Goal: Task Accomplishment & Management: Use online tool/utility

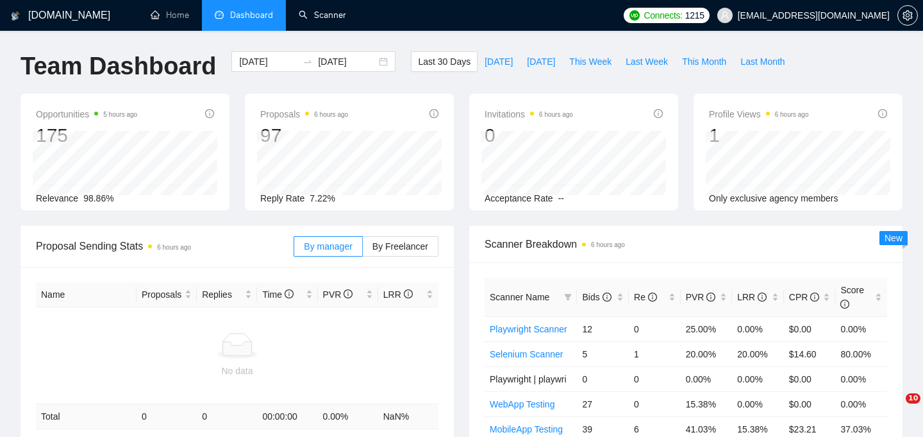
click at [319, 13] on link "Scanner" at bounding box center [322, 15] width 47 height 11
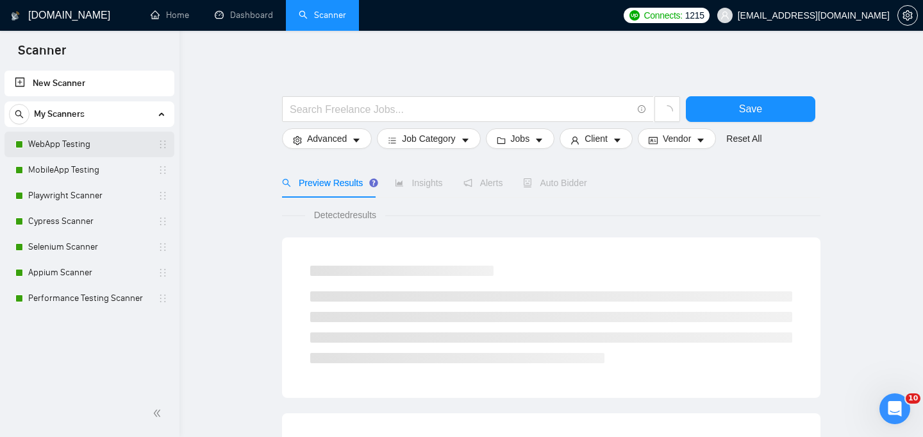
click at [78, 148] on link "WebApp Testing" at bounding box center [89, 144] width 122 height 26
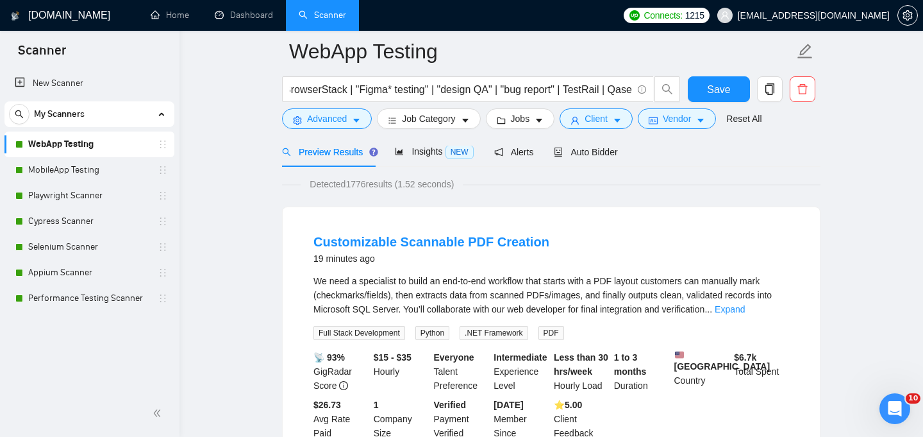
scroll to position [179, 0]
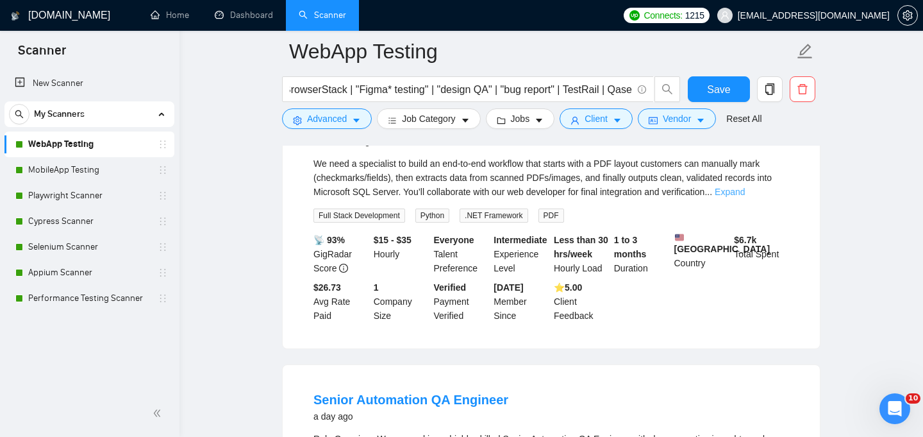
click at [745, 192] on link "Expand" at bounding box center [730, 192] width 30 height 10
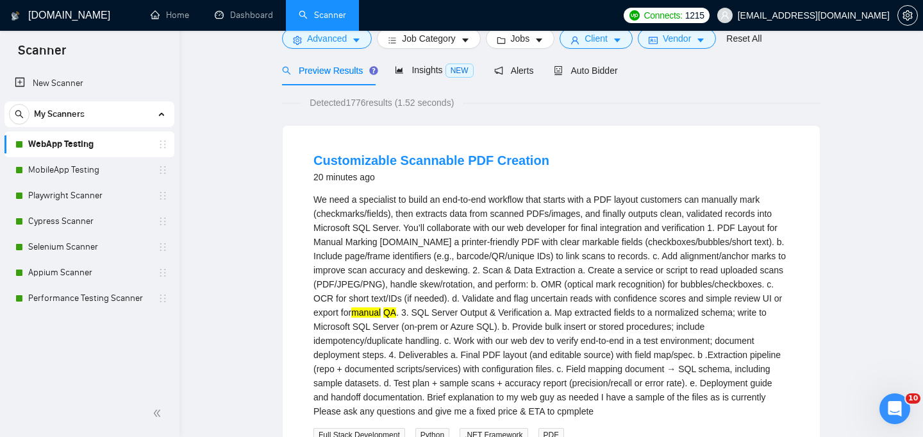
scroll to position [0, 0]
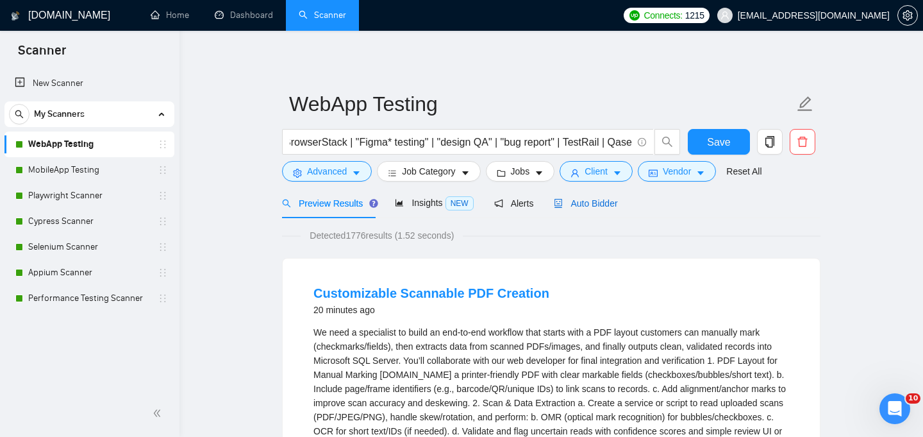
click at [594, 203] on span "Auto Bidder" at bounding box center [585, 203] width 63 height 10
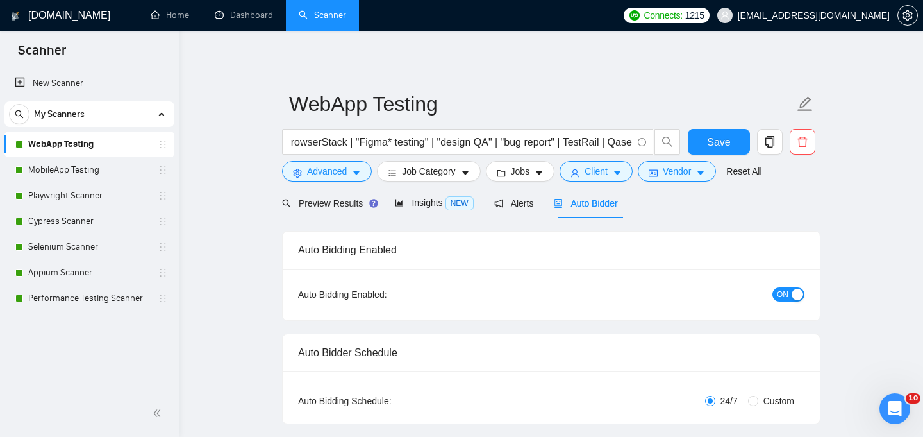
checkbox input "true"
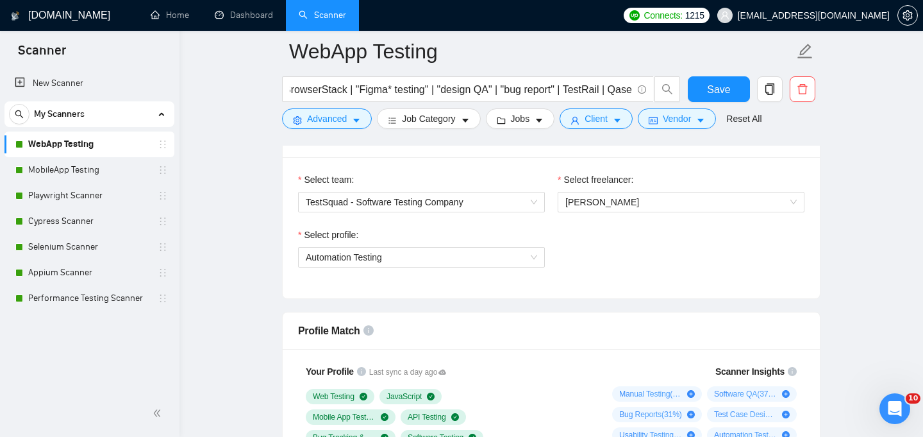
scroll to position [676, 0]
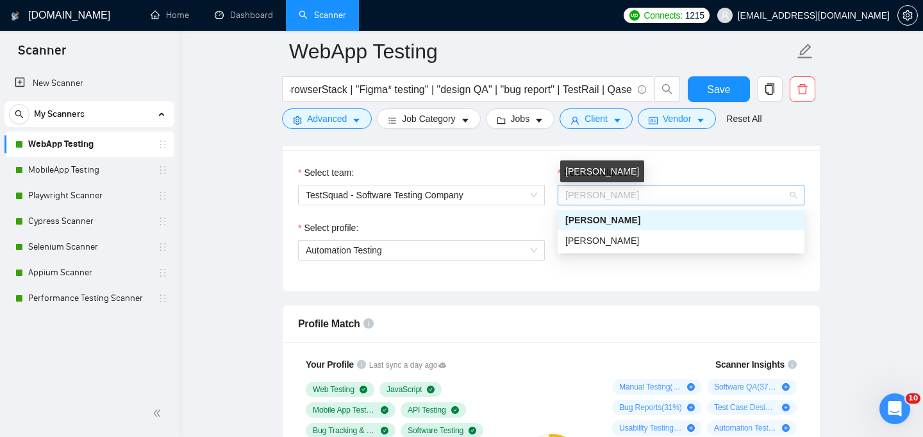
click at [610, 194] on span "[PERSON_NAME]" at bounding box center [603, 195] width 74 height 10
click at [614, 242] on div "Dani Sid" at bounding box center [681, 240] width 231 height 14
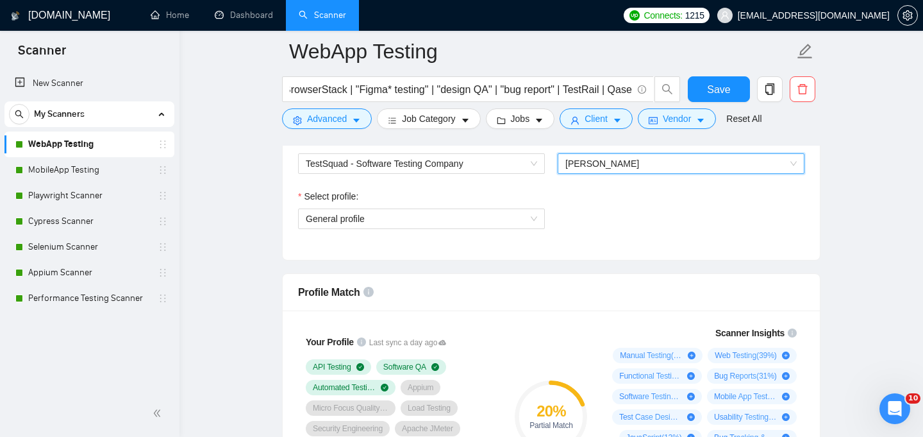
scroll to position [701, 0]
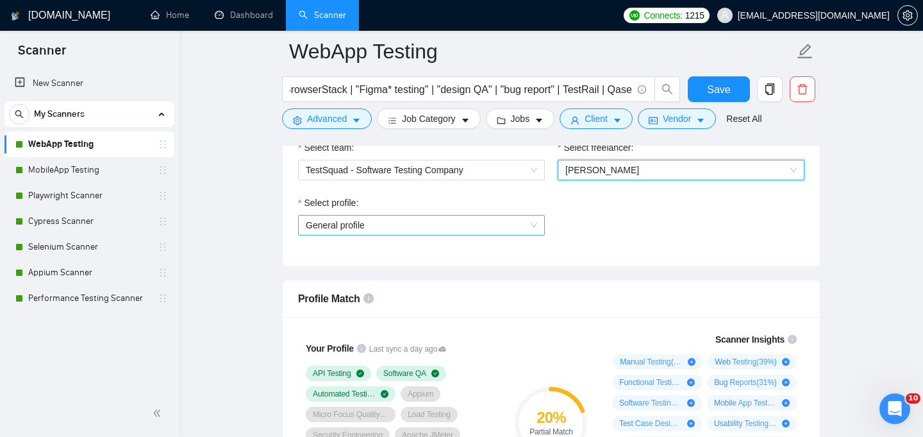
click at [532, 228] on span "General profile" at bounding box center [421, 224] width 231 height 19
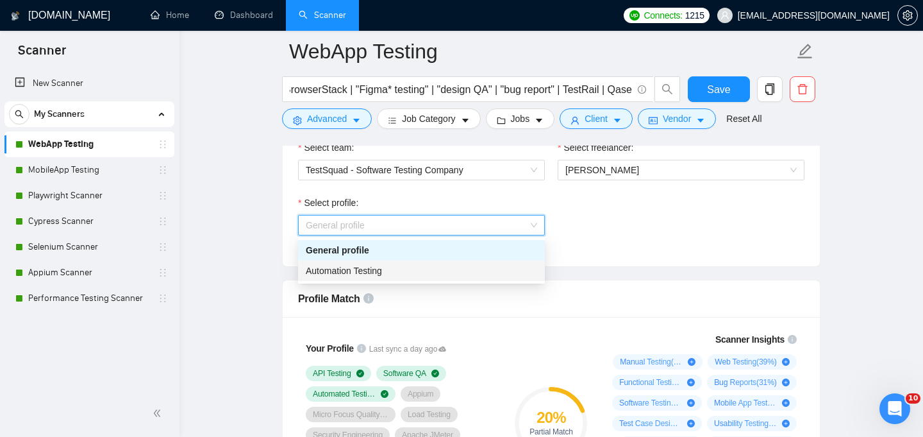
click at [500, 267] on div "Automation Testing" at bounding box center [421, 271] width 231 height 14
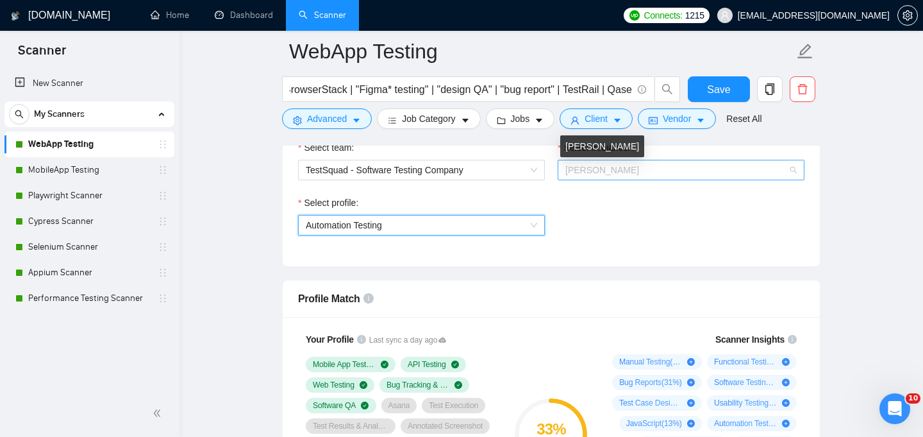
click at [594, 172] on span "Dani Sid" at bounding box center [603, 170] width 74 height 10
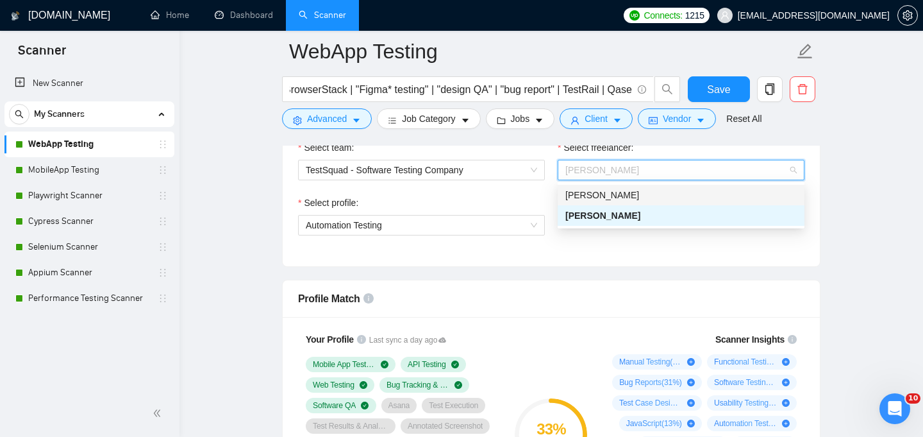
click at [602, 201] on div "[PERSON_NAME]" at bounding box center [681, 195] width 231 height 14
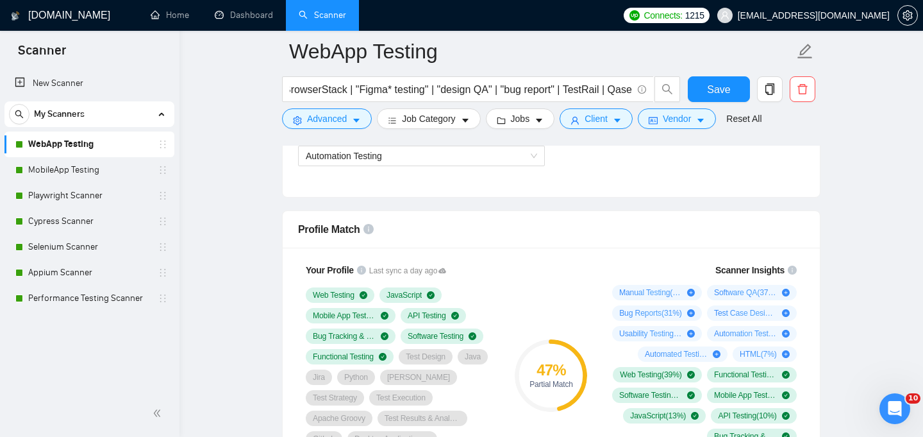
scroll to position [767, 0]
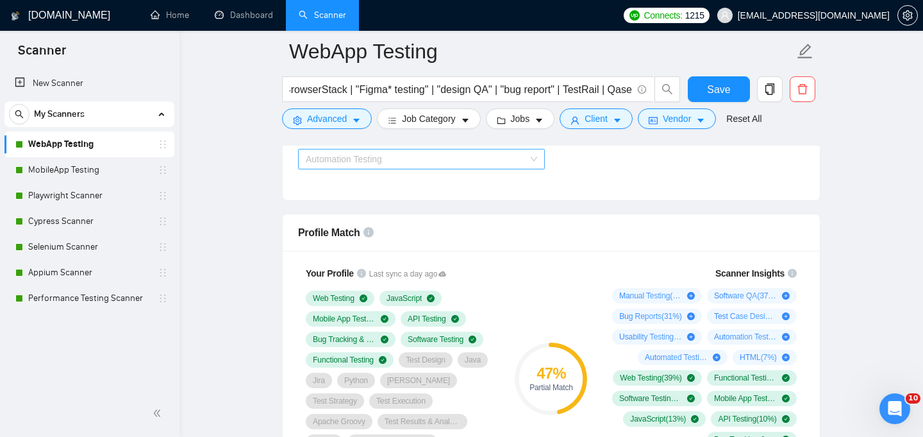
click at [529, 159] on span "Automation Testing" at bounding box center [421, 158] width 231 height 19
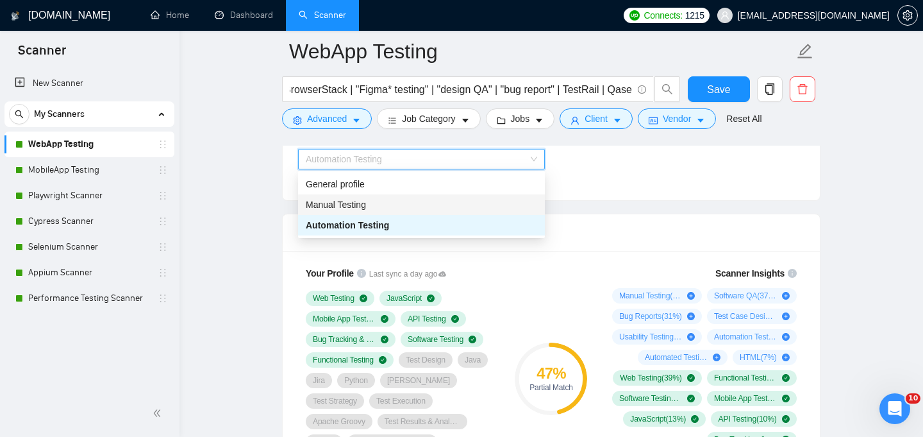
click at [505, 210] on div "Manual Testing" at bounding box center [421, 204] width 231 height 14
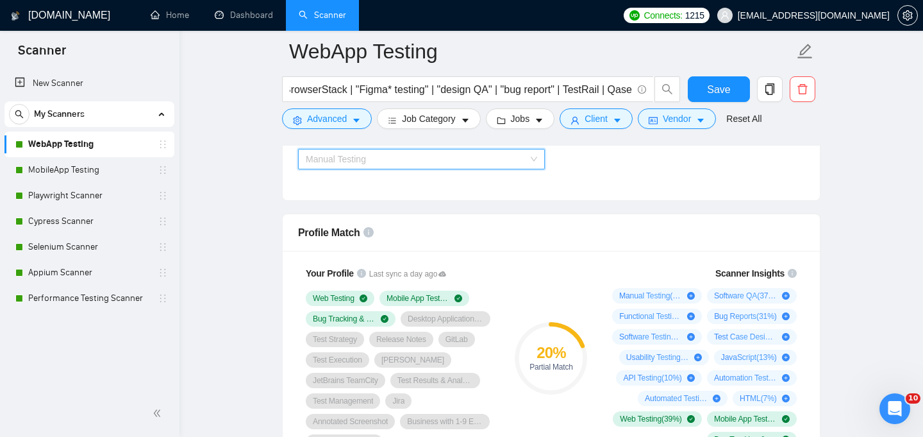
click at [532, 160] on span "Manual Testing" at bounding box center [421, 158] width 231 height 19
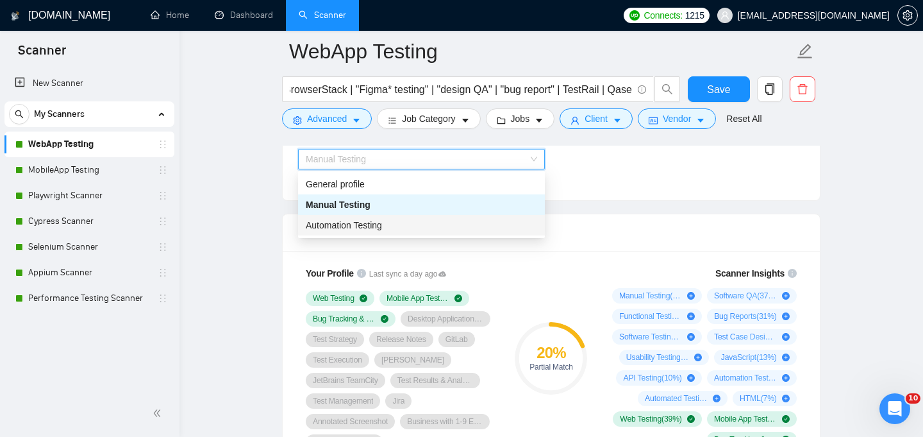
click at [491, 224] on div "Automation Testing" at bounding box center [421, 225] width 231 height 14
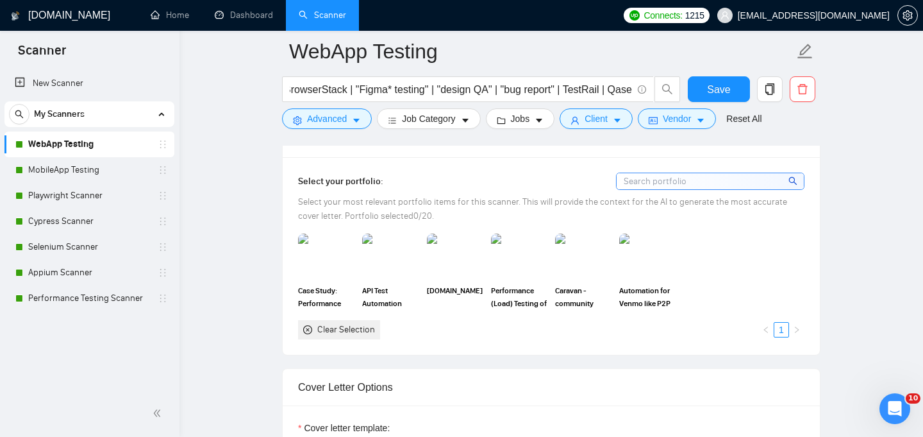
scroll to position [1173, 0]
click at [345, 236] on img at bounding box center [326, 257] width 54 height 42
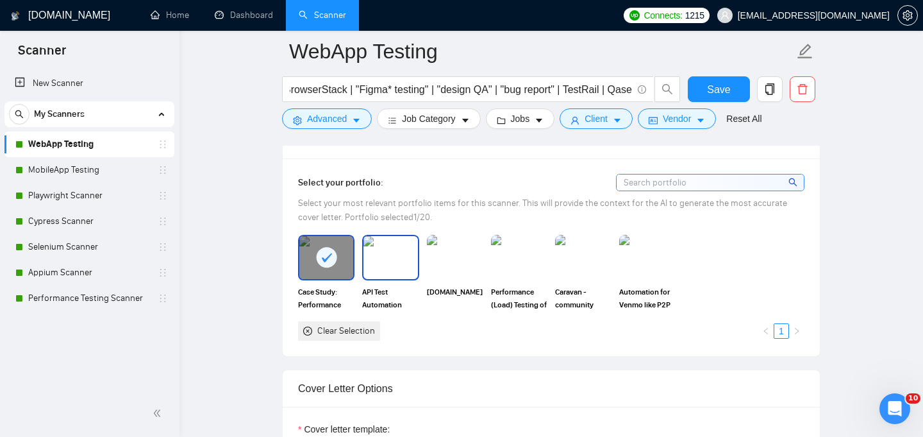
click at [402, 239] on img at bounding box center [391, 257] width 54 height 42
click at [455, 239] on img at bounding box center [455, 257] width 54 height 42
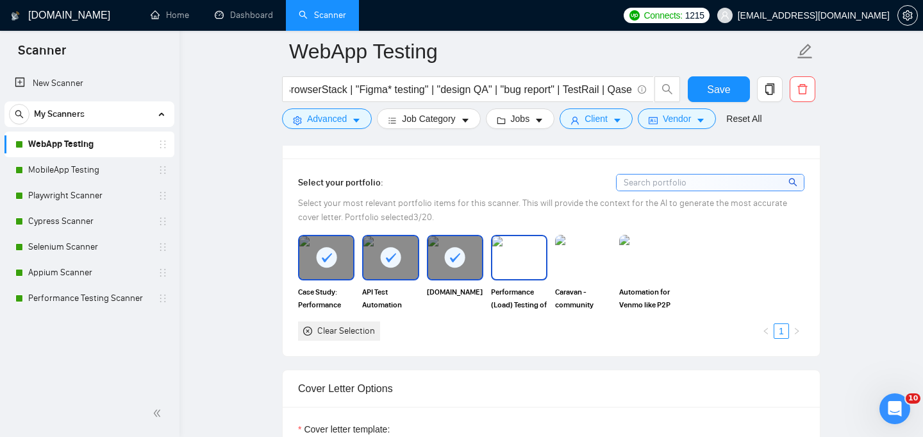
click at [523, 237] on img at bounding box center [519, 257] width 54 height 42
click at [576, 240] on img at bounding box center [584, 257] width 54 height 42
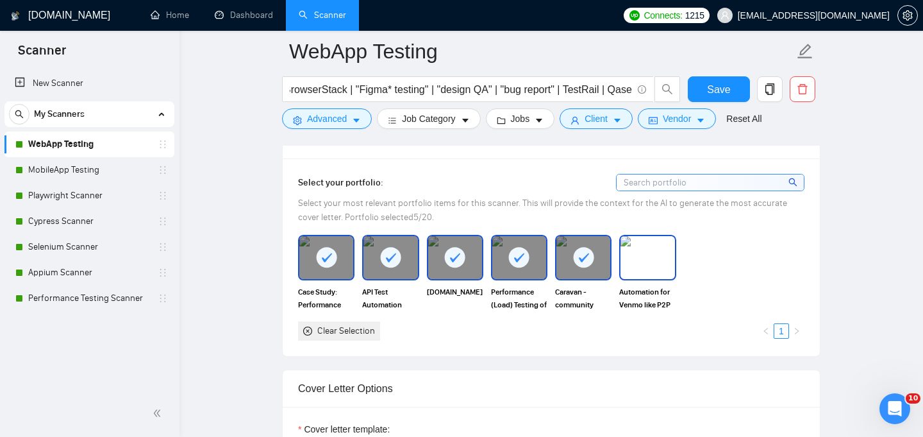
click at [646, 239] on img at bounding box center [648, 257] width 54 height 42
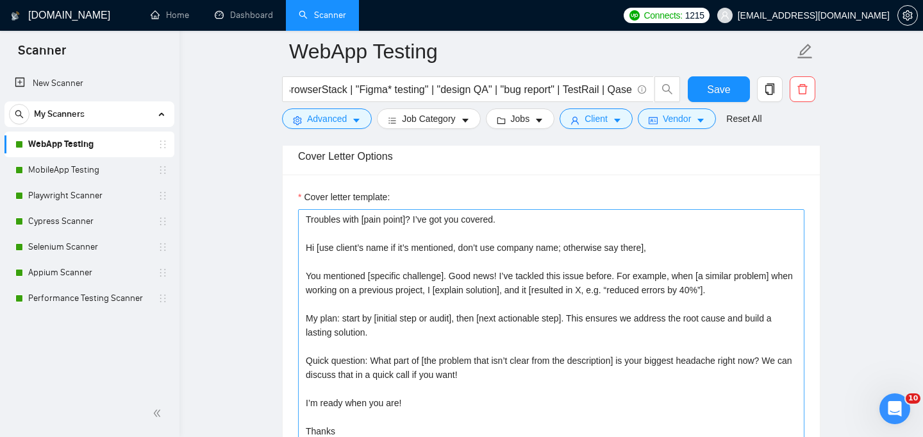
scroll to position [1400, 0]
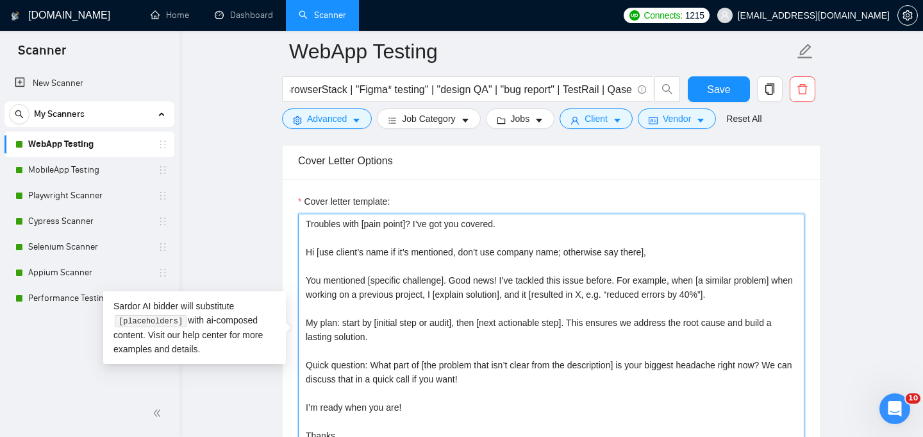
drag, startPoint x: 303, startPoint y: 201, endPoint x: 537, endPoint y: 205, distance: 233.4
click at [537, 214] on textarea "Troubles with [pain point]? I’ve got you covered. Hi [use client’s name if it’s…" at bounding box center [551, 358] width 507 height 289
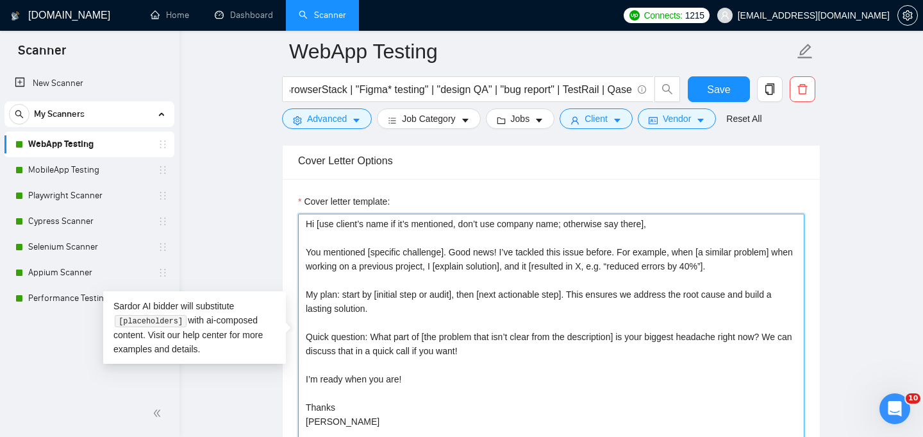
paste textarea
click at [382, 215] on textarea "Hi [use client’s name if it’s mentioned, don’t use company name; otherwise say …" at bounding box center [551, 358] width 507 height 289
paste textarea
click at [362, 214] on textarea "Hi [use client’s name if it’s mentioned, don’t use company name; otherwise say …" at bounding box center [551, 358] width 507 height 289
paste textarea "[Use simpler language, divide long sentences into shorter ones, avoid formal an…"
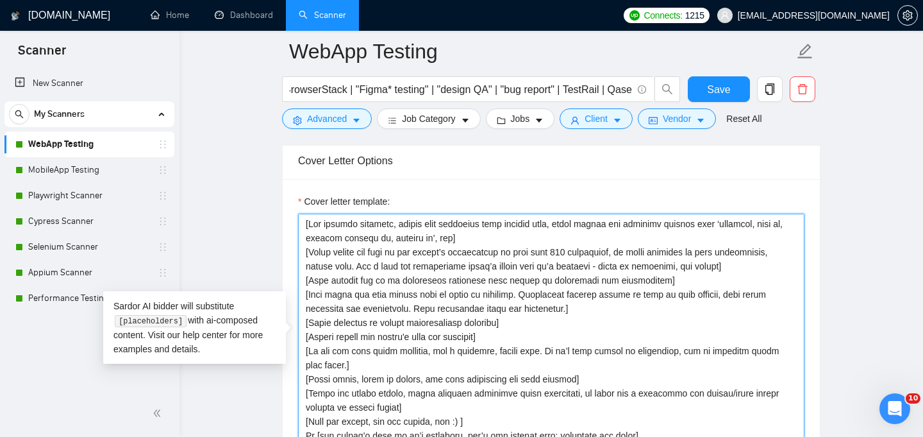
click at [307, 217] on textarea "Cover letter template:" at bounding box center [551, 358] width 507 height 289
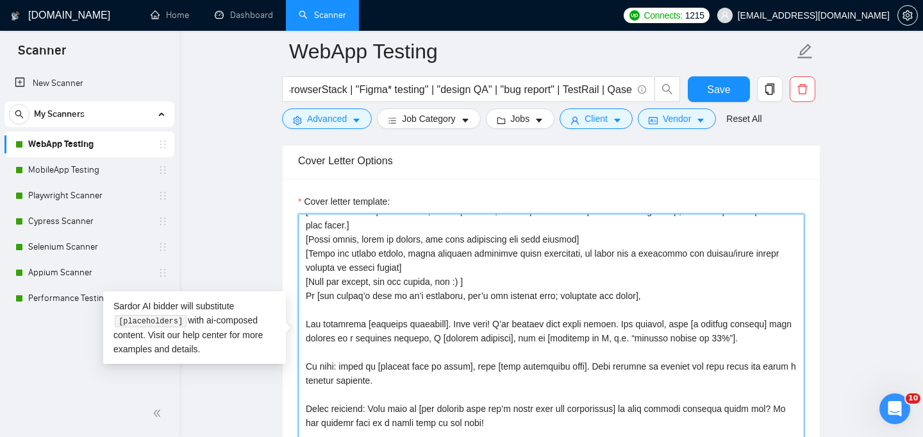
scroll to position [141, 0]
click at [498, 262] on textarea "Cover letter template:" at bounding box center [551, 358] width 507 height 289
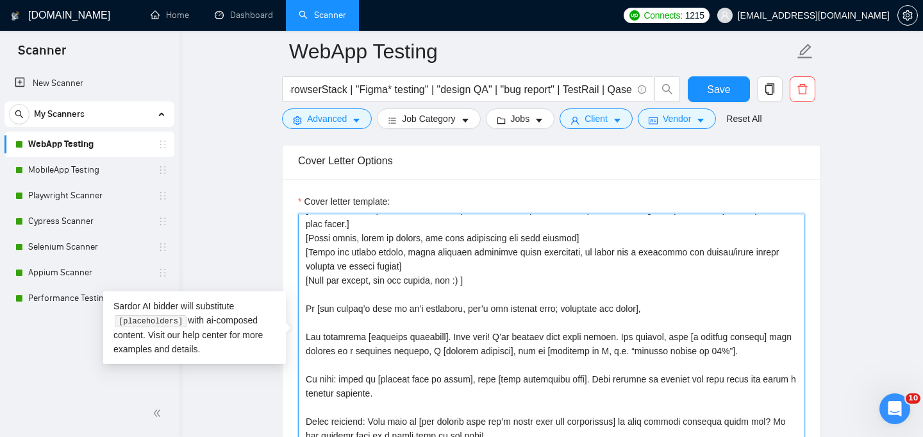
drag, startPoint x: 676, startPoint y: 288, endPoint x: 289, endPoint y: 281, distance: 387.3
click at [289, 281] on div "Cover letter template:" at bounding box center [551, 356] width 537 height 354
paste textarea ", [use the client’s name if it’s mentioned in the description, if none or compa…"
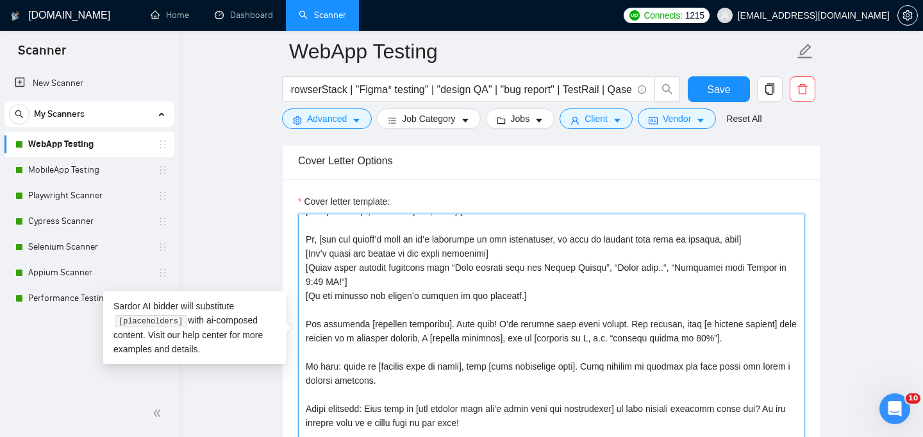
scroll to position [212, 0]
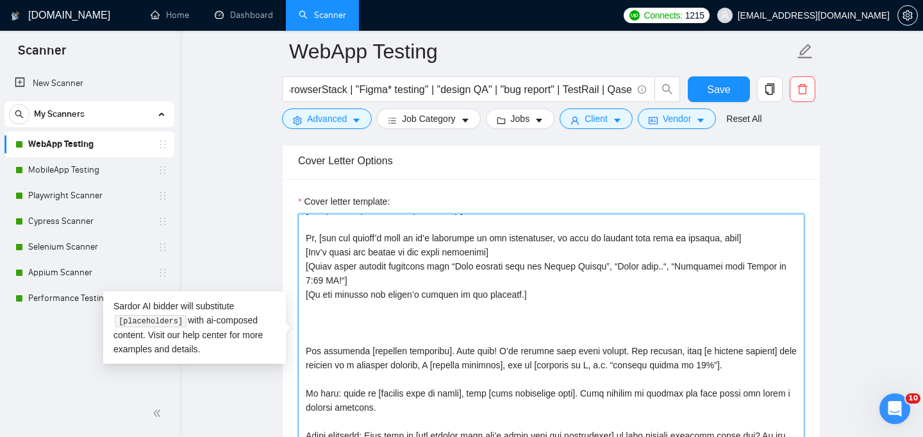
paste textarea
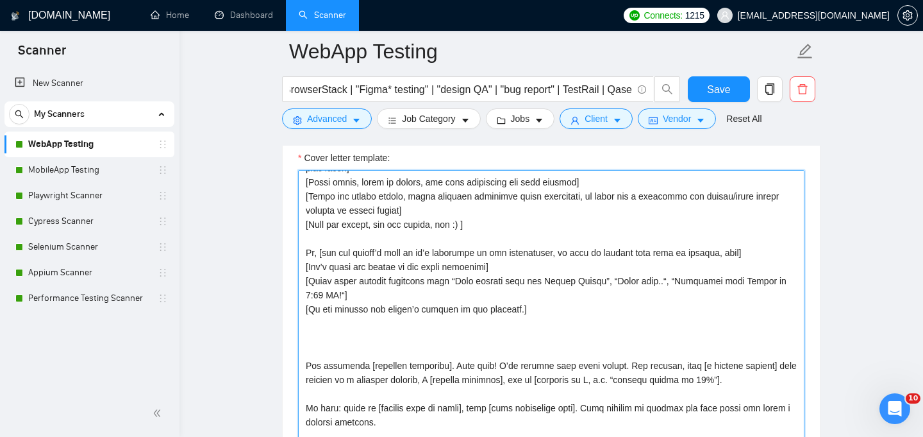
scroll to position [240, 0]
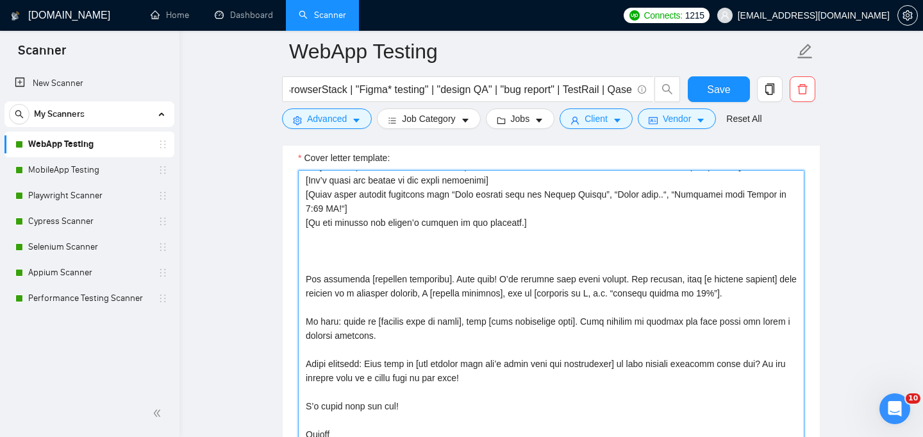
drag, startPoint x: 520, startPoint y: 352, endPoint x: 303, endPoint y: 326, distance: 218.9
click at [303, 326] on textarea "Cover letter template:" at bounding box center [551, 314] width 507 height 289
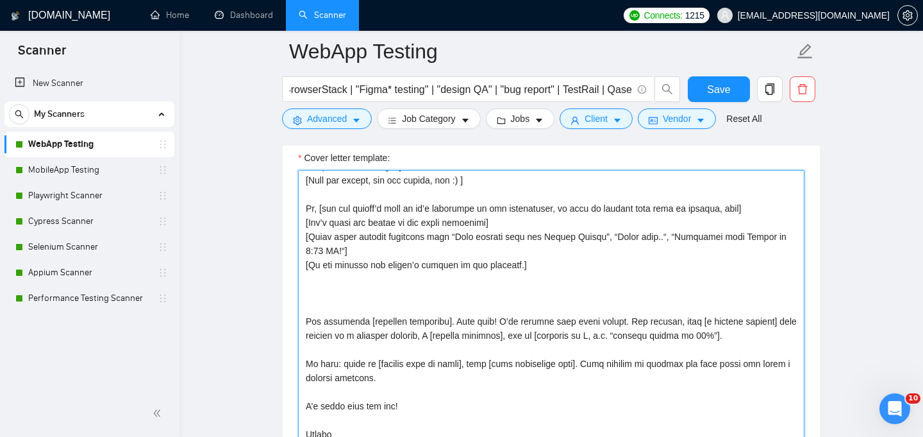
scroll to position [197, 0]
drag, startPoint x: 309, startPoint y: 327, endPoint x: 292, endPoint y: 298, distance: 34.2
click at [292, 298] on div "Cover letter template:" at bounding box center [551, 312] width 537 height 354
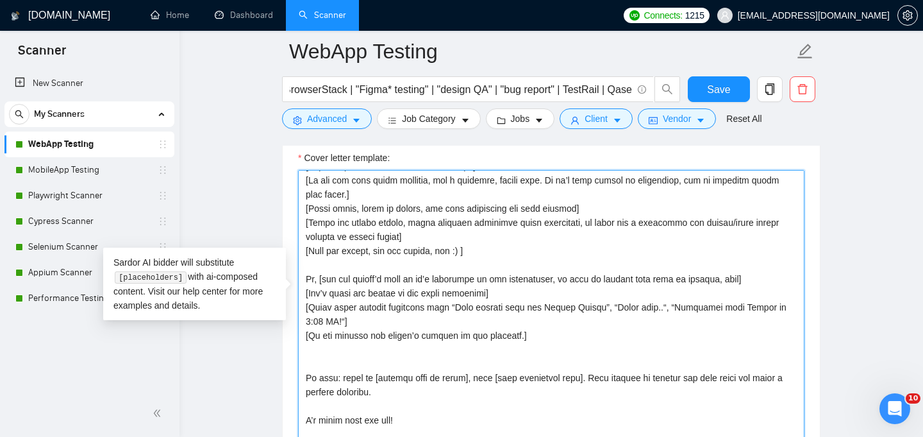
scroll to position [141, 0]
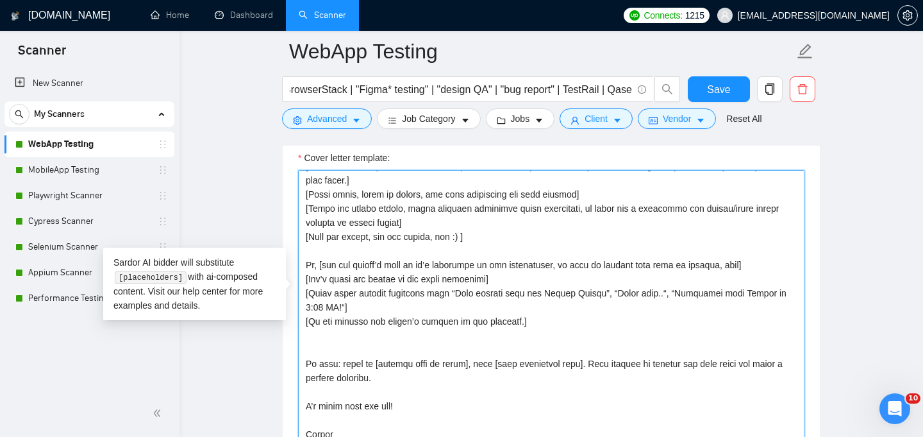
paste textarea "[Craft a creative opening/hook that fits into 240 chars and sparks interest, cr…"
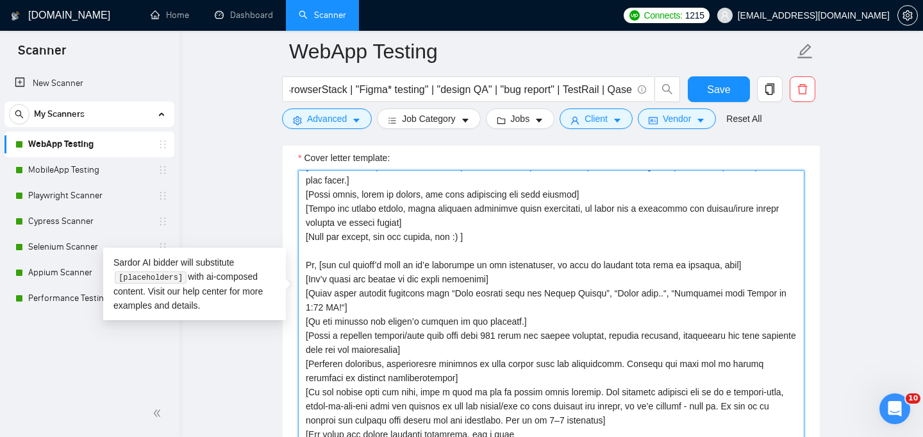
scroll to position [240, 0]
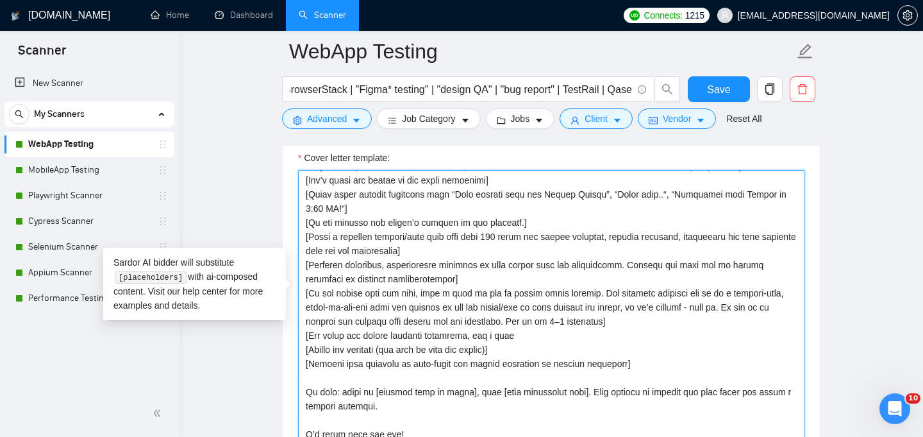
click at [601, 351] on textarea "Cover letter template:" at bounding box center [551, 314] width 507 height 289
click at [542, 389] on textarea "Cover letter template:" at bounding box center [551, 314] width 507 height 289
paste textarea "[if the job description and any portfolio piece(s) match perfectly, immediately…"
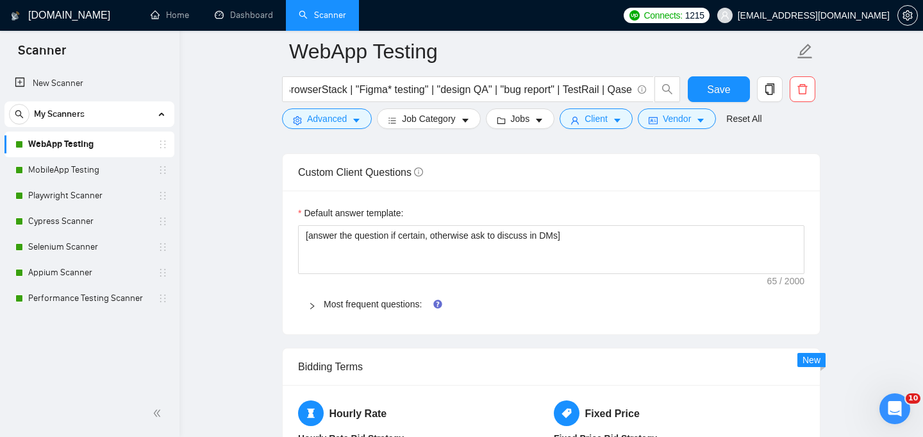
scroll to position [1795, 0]
type textarea "[Use simpler language, divide long sentences into shorter ones, avoid formal an…"
click at [388, 288] on div "Most frequent questions:" at bounding box center [551, 302] width 507 height 29
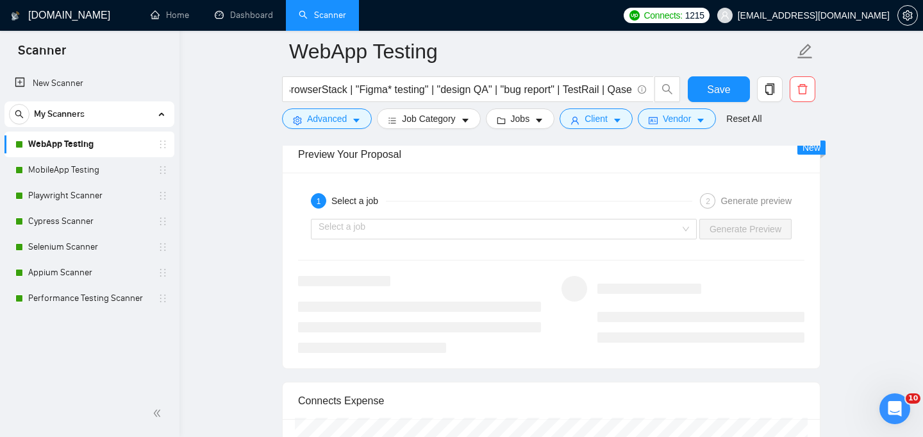
scroll to position [3454, 0]
click at [685, 218] on div "Select a job" at bounding box center [504, 228] width 386 height 21
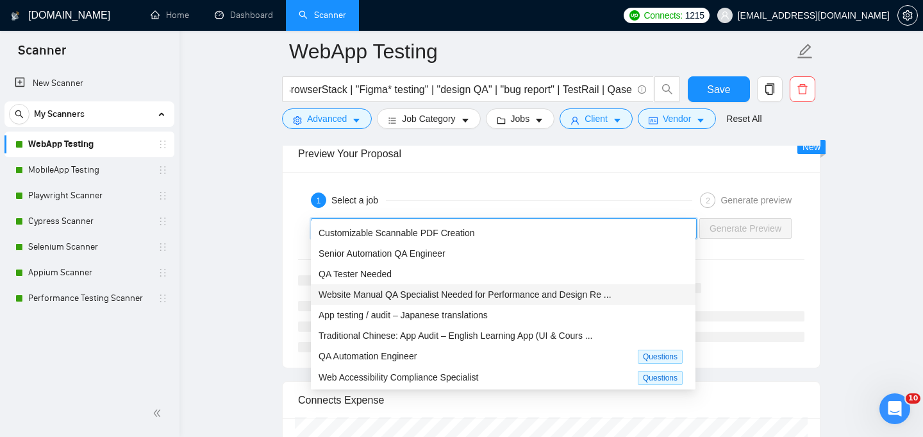
click at [648, 294] on div "Website Manual QA Specialist Needed for Performance and Design Re ..." at bounding box center [503, 294] width 369 height 14
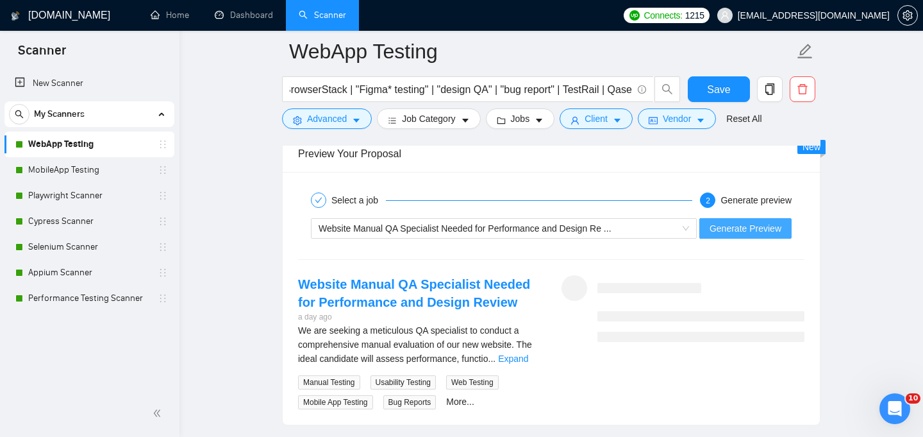
click at [736, 221] on span "Generate Preview" at bounding box center [746, 228] width 72 height 14
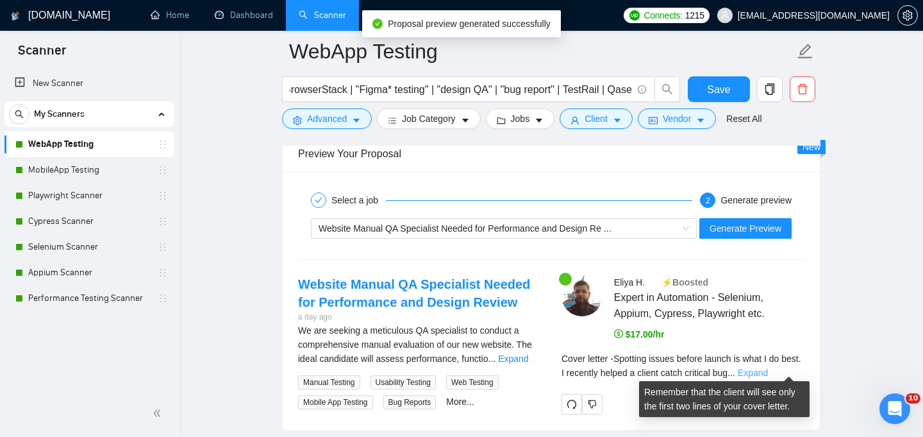
click at [768, 370] on link "Expand" at bounding box center [753, 372] width 30 height 10
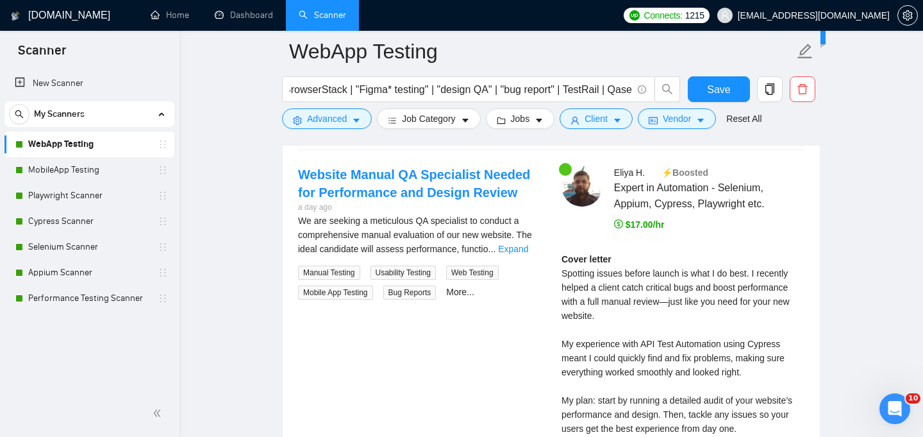
scroll to position [3545, 0]
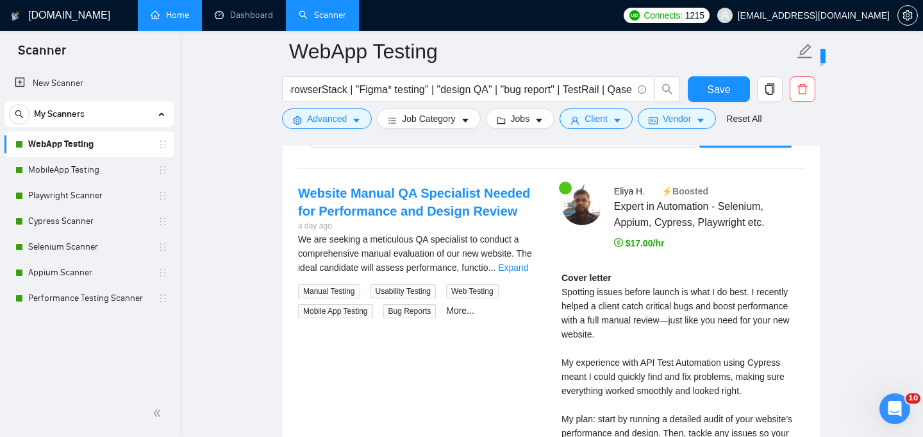
click at [182, 17] on link "Home" at bounding box center [170, 15] width 38 height 11
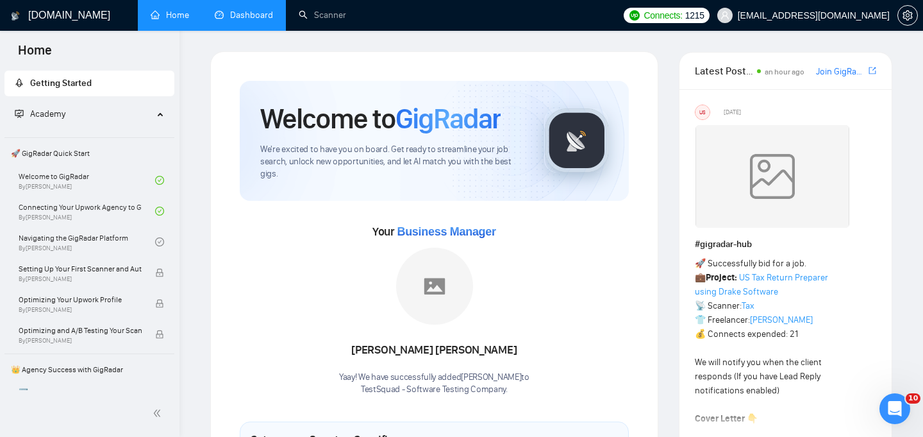
click at [246, 16] on link "Dashboard" at bounding box center [244, 15] width 58 height 11
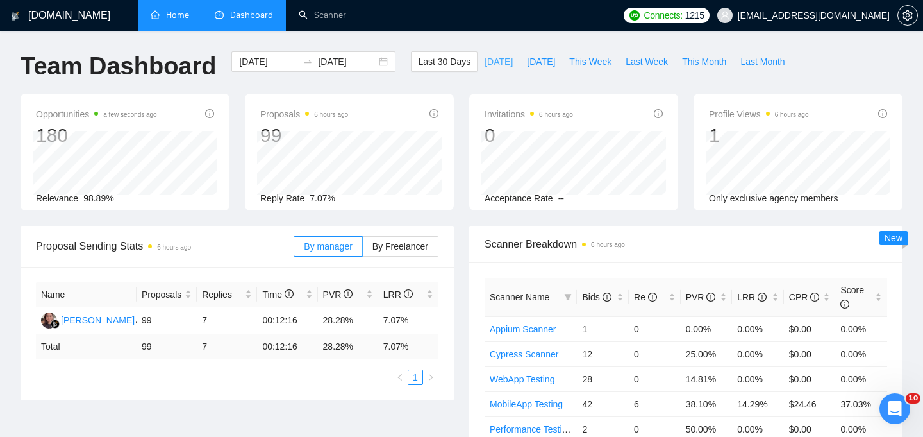
click at [492, 63] on span "[DATE]" at bounding box center [499, 62] width 28 height 14
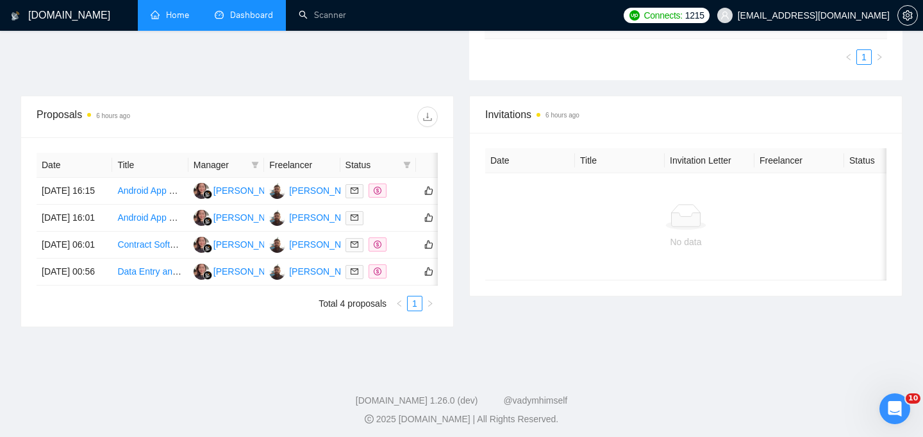
scroll to position [401, 0]
click at [156, 224] on td "Android App Debugging, Code Review & Improvements" at bounding box center [150, 219] width 76 height 27
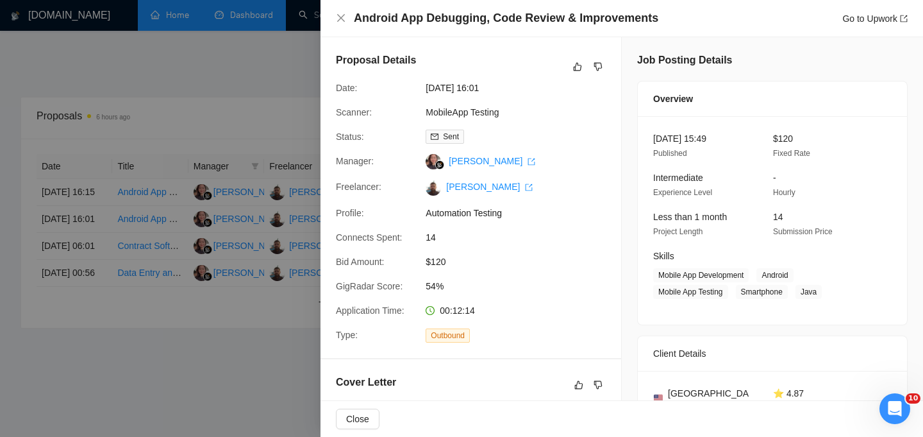
click at [174, 187] on div at bounding box center [461, 218] width 923 height 437
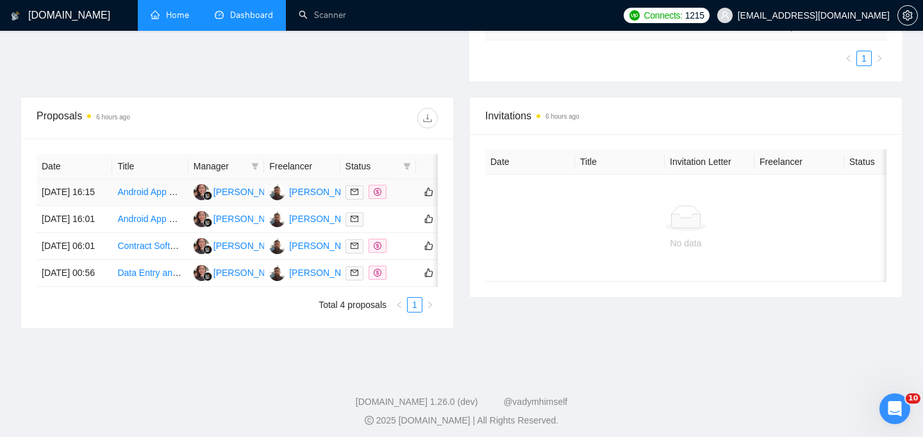
click at [174, 187] on td "Android App Debugging, Code Review & Improvements" at bounding box center [150, 192] width 76 height 27
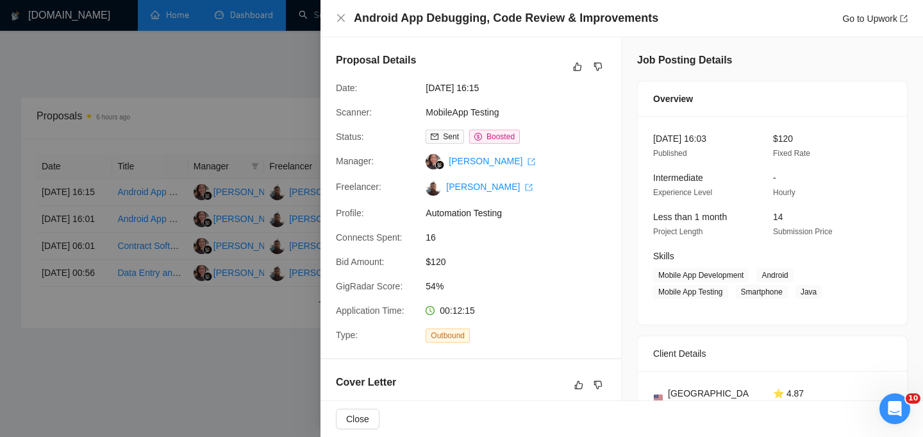
click at [230, 373] on div at bounding box center [461, 218] width 923 height 437
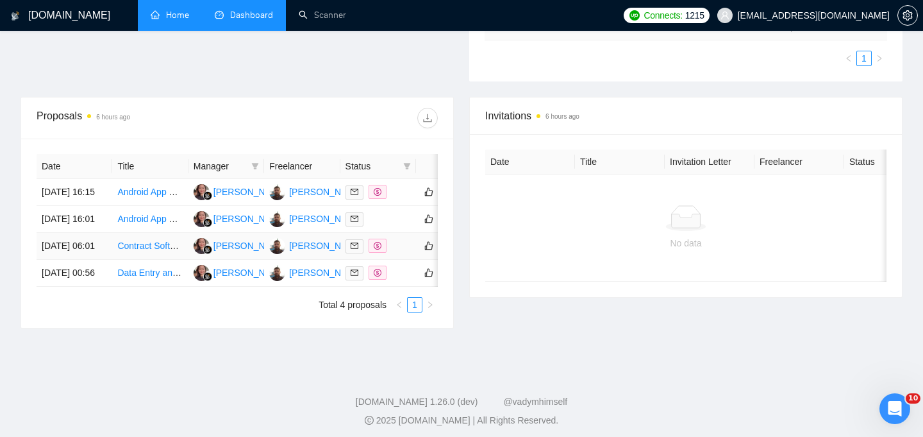
click at [169, 260] on td "Contract Software Architect Needed for System Refactoring and Documentation" at bounding box center [150, 246] width 76 height 27
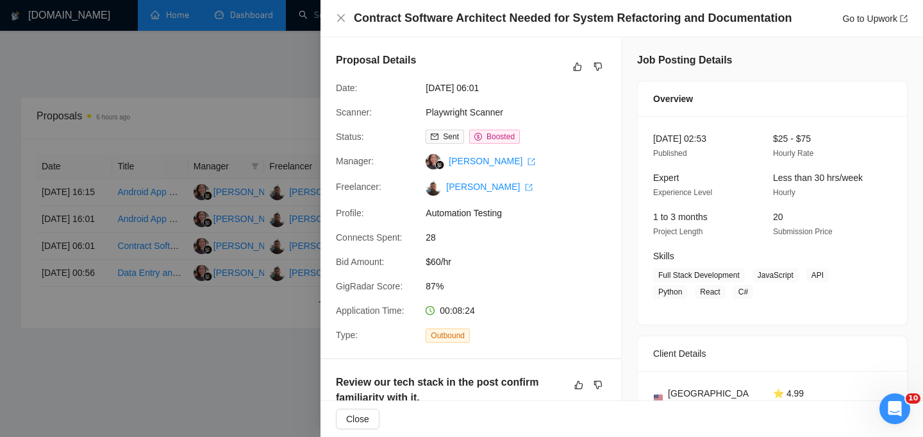
click at [206, 344] on div at bounding box center [461, 218] width 923 height 437
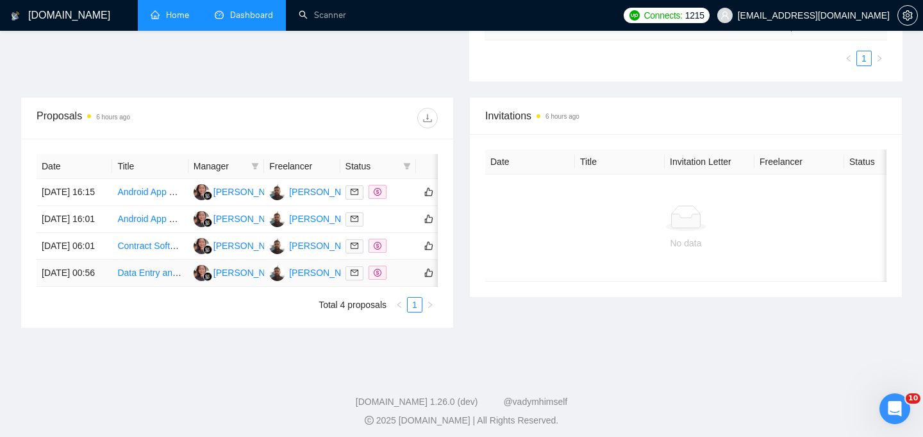
click at [168, 287] on td "Data Entry and Website Testing in Spanish" at bounding box center [150, 273] width 76 height 27
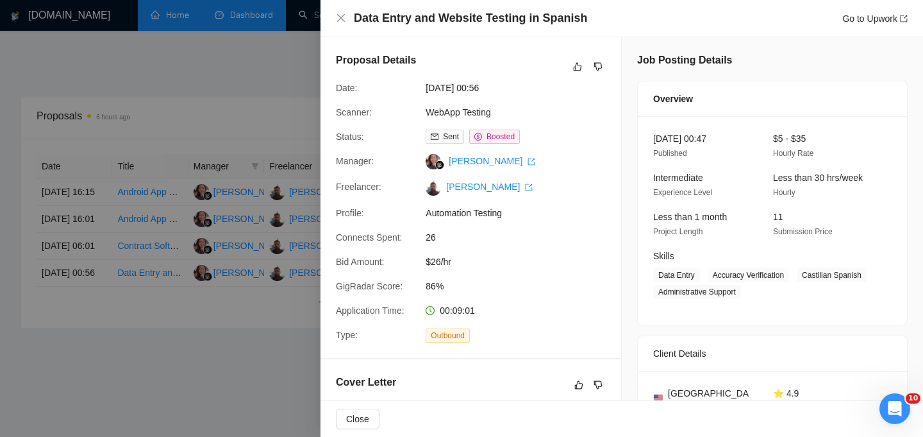
click at [214, 382] on div at bounding box center [461, 218] width 923 height 437
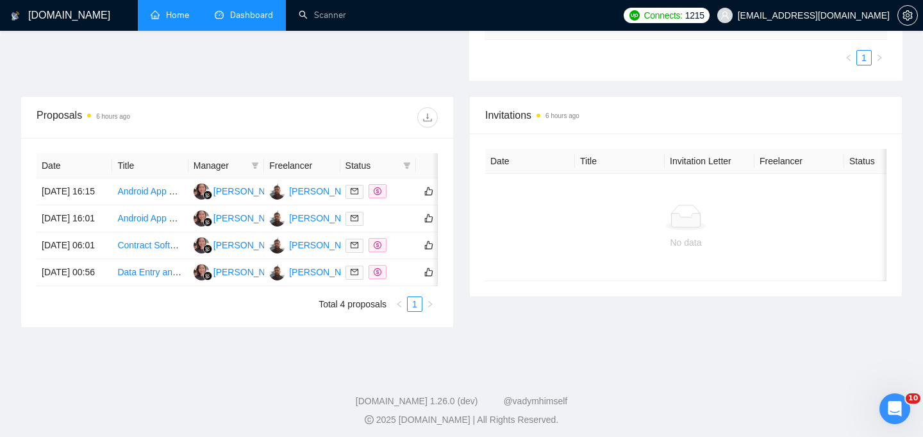
scroll to position [0, 0]
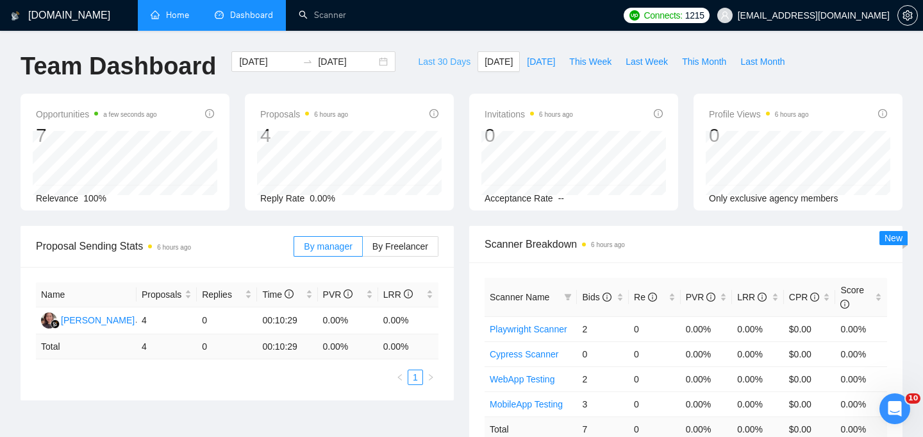
click at [419, 62] on span "Last 30 Days" at bounding box center [444, 62] width 53 height 14
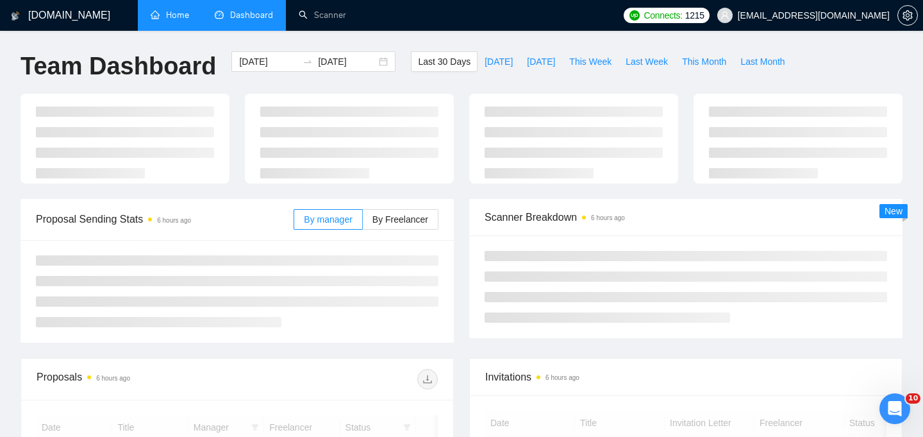
type input "[DATE]"
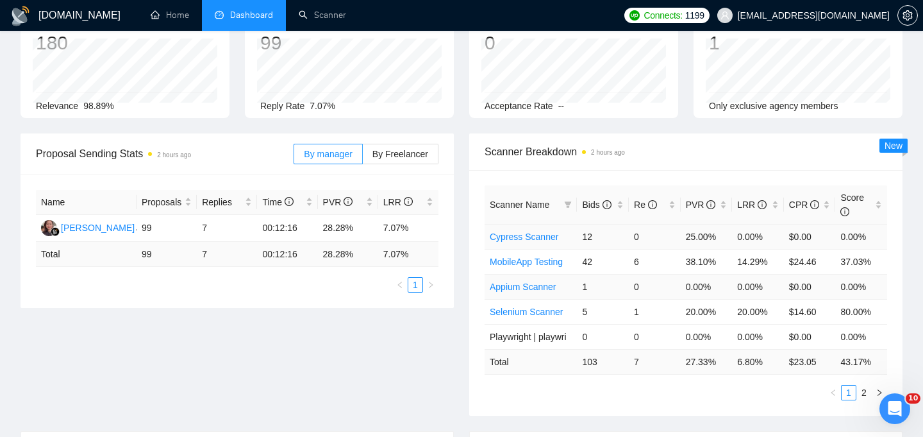
scroll to position [97, 0]
